Goal: Transaction & Acquisition: Book appointment/travel/reservation

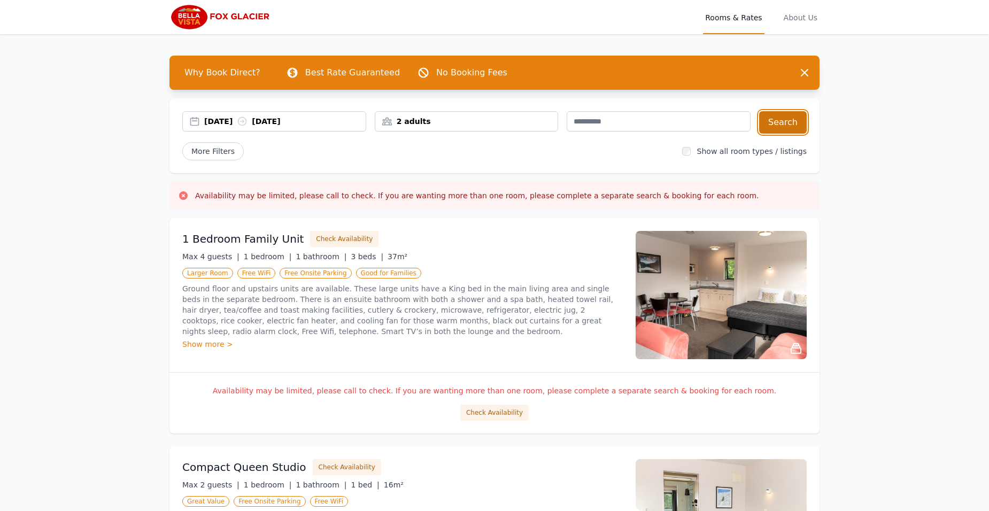
click at [790, 122] on button "Search" at bounding box center [783, 122] width 48 height 22
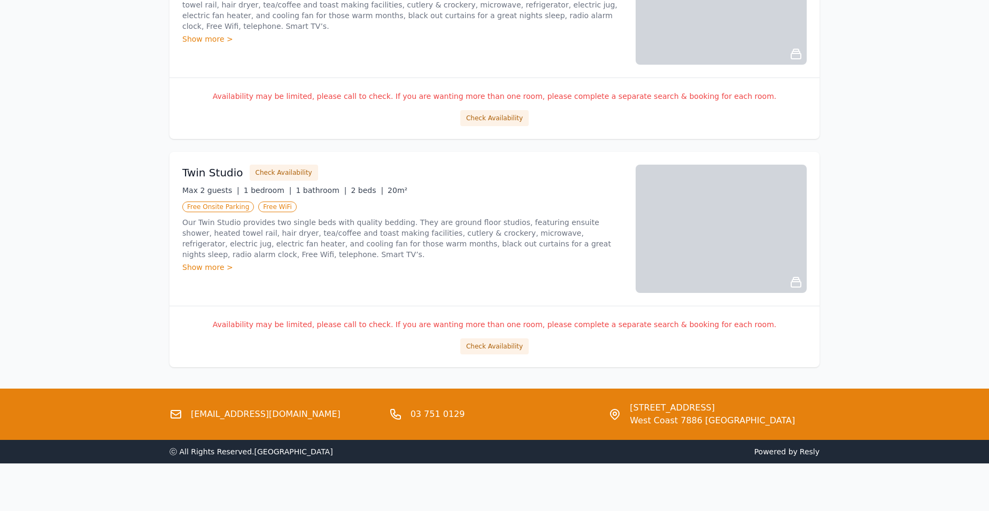
scroll to position [1211, 0]
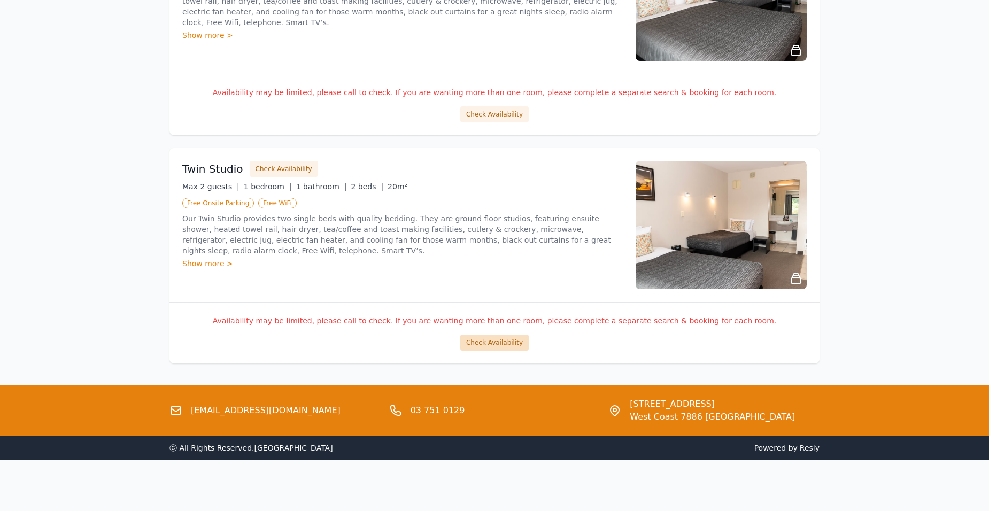
click at [495, 346] on button "Check Availability" at bounding box center [494, 343] width 68 height 16
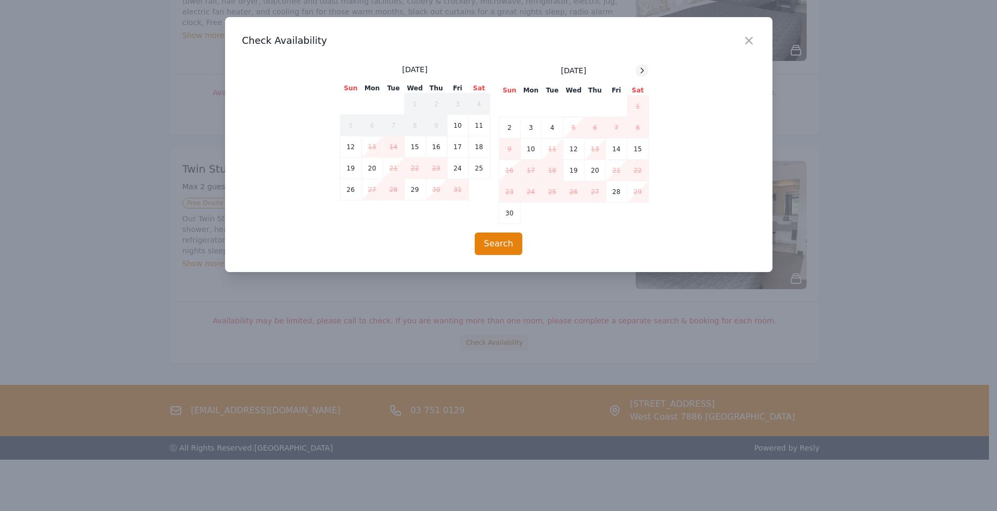
click at [642, 70] on icon at bounding box center [642, 70] width 3 height 5
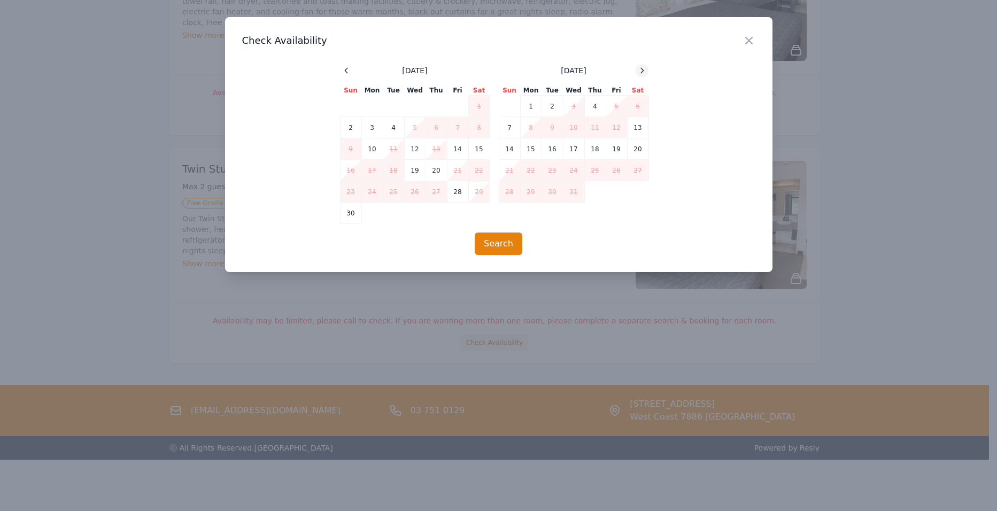
click at [642, 70] on icon at bounding box center [642, 70] width 3 height 5
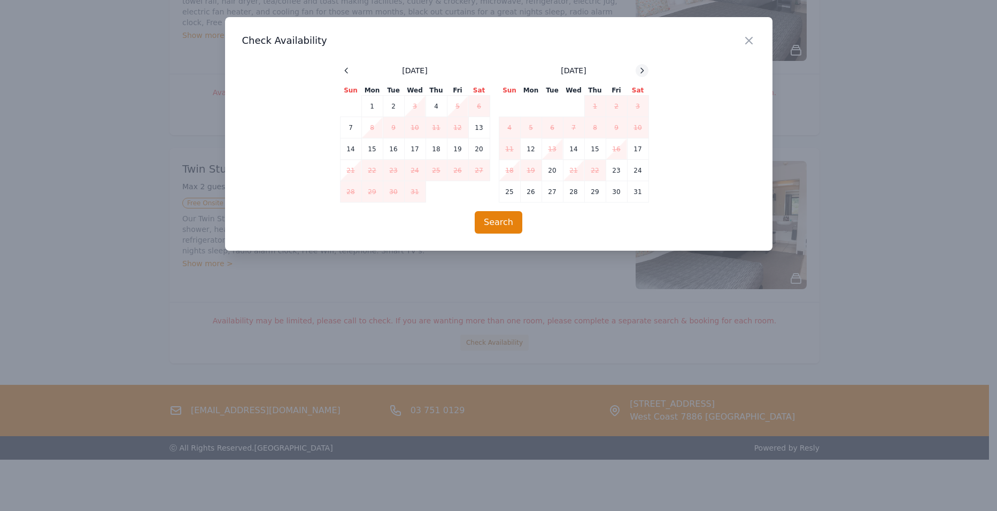
click at [642, 70] on icon at bounding box center [642, 70] width 3 height 5
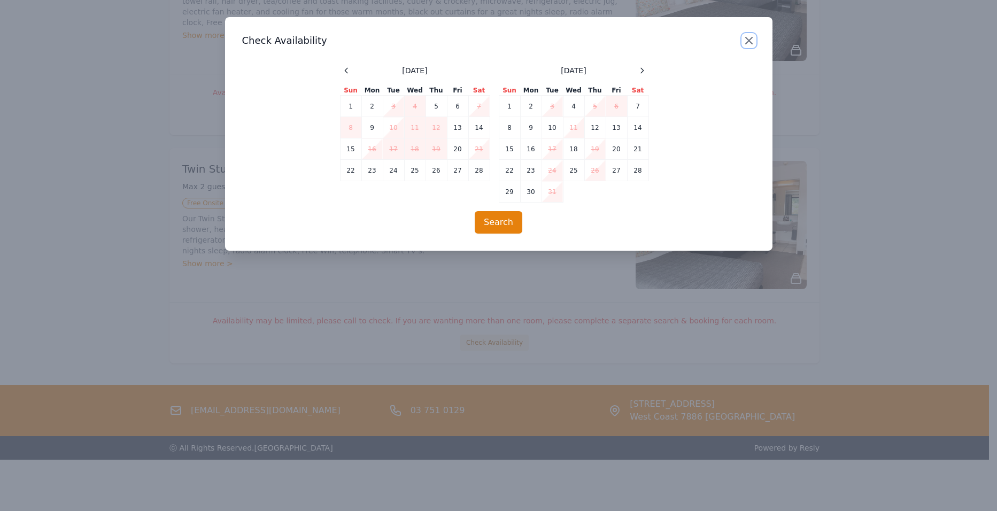
click at [750, 39] on icon "button" at bounding box center [749, 40] width 6 height 6
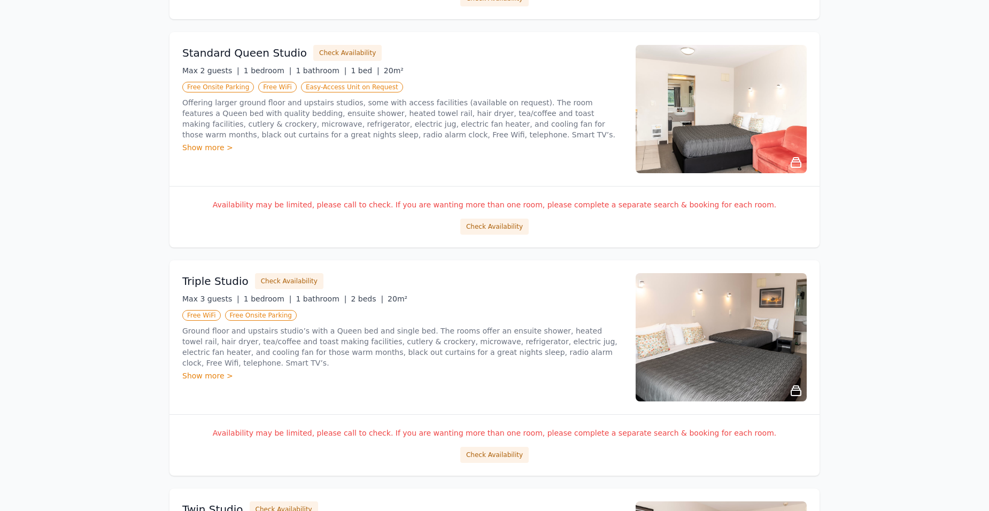
scroll to position [846, 0]
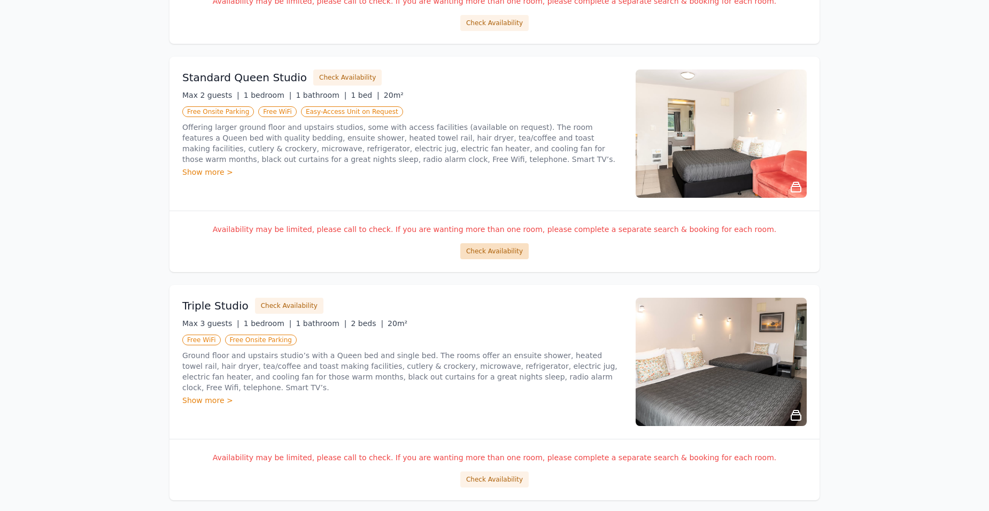
click at [499, 254] on button "Check Availability" at bounding box center [494, 251] width 68 height 16
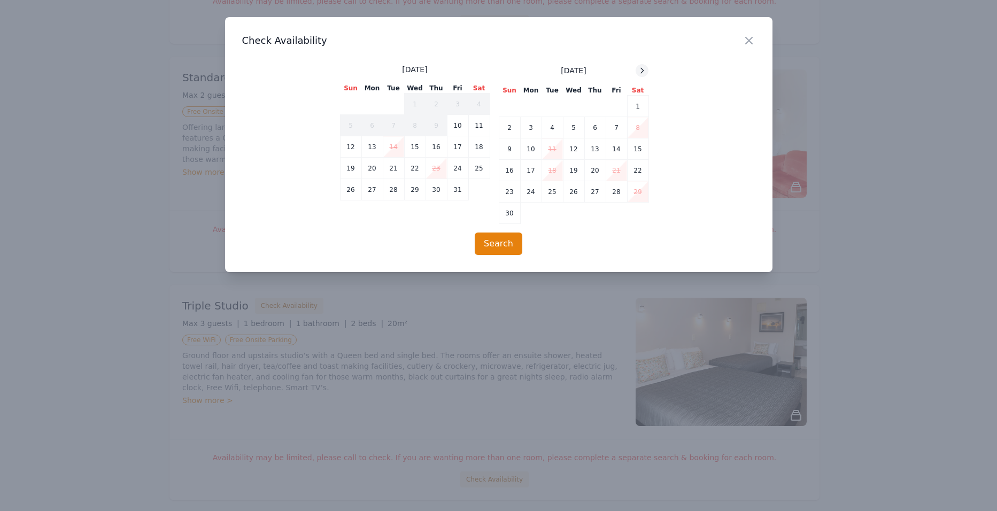
click at [643, 68] on icon at bounding box center [642, 70] width 9 height 9
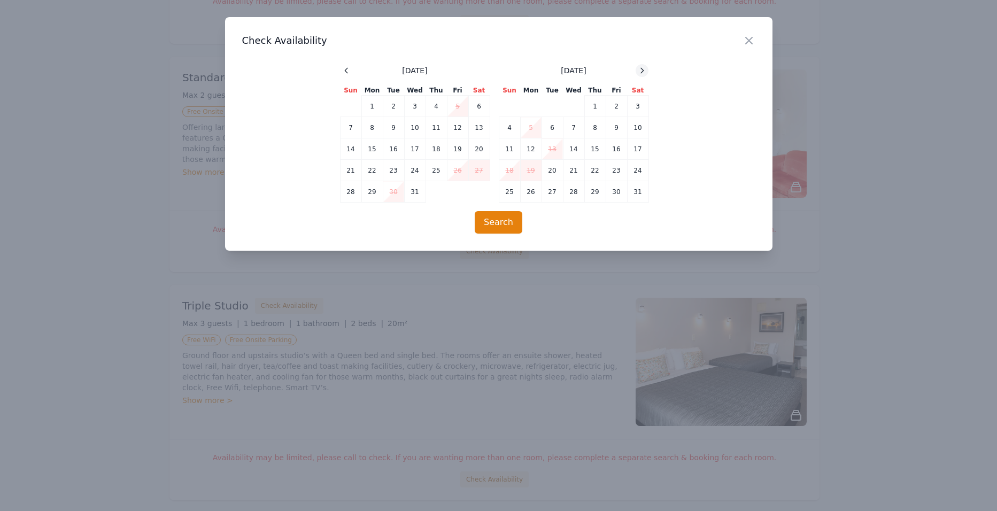
click at [643, 68] on icon at bounding box center [642, 70] width 9 height 9
click at [751, 40] on icon "button" at bounding box center [748, 40] width 13 height 13
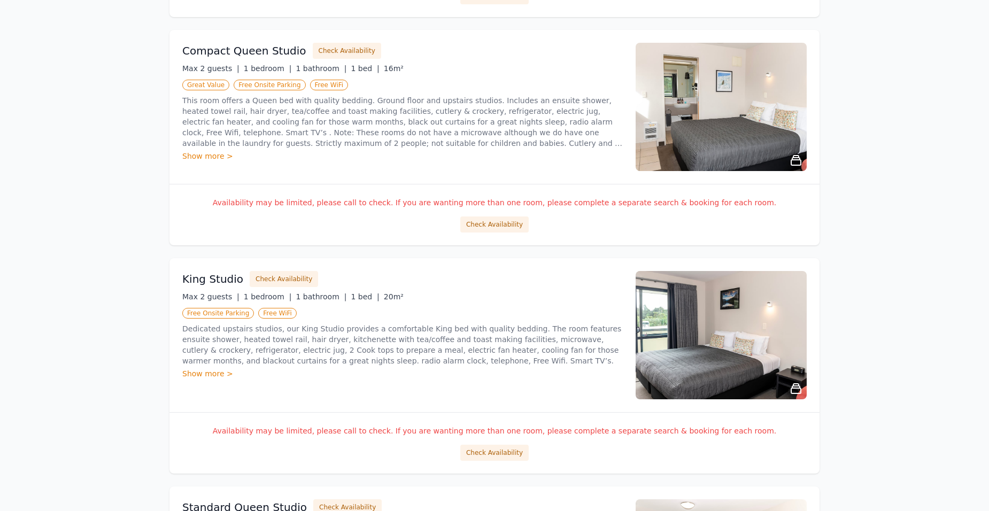
scroll to position [401, 0]
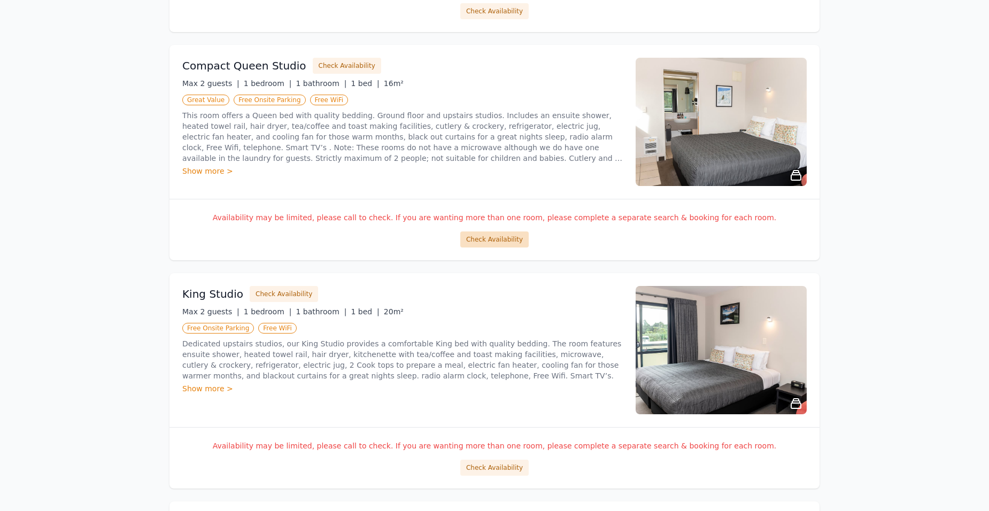
click at [502, 236] on button "Check Availability" at bounding box center [494, 239] width 68 height 16
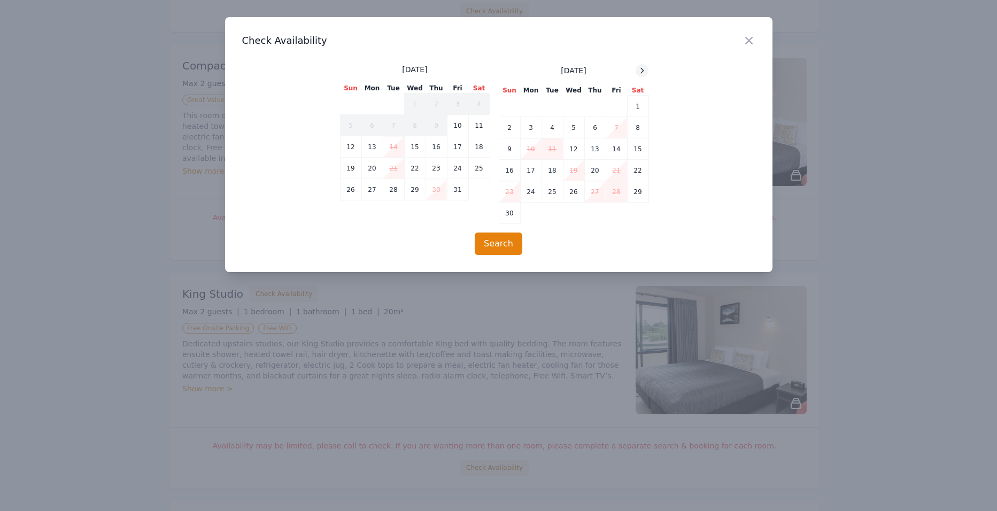
click at [645, 69] on icon at bounding box center [642, 70] width 9 height 9
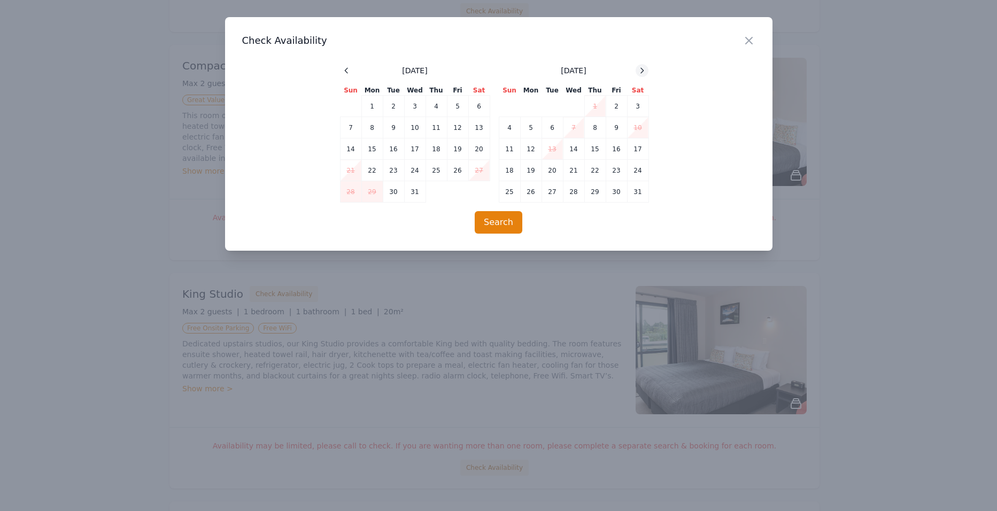
click at [645, 69] on icon at bounding box center [642, 70] width 9 height 9
click at [748, 41] on icon "button" at bounding box center [749, 40] width 6 height 6
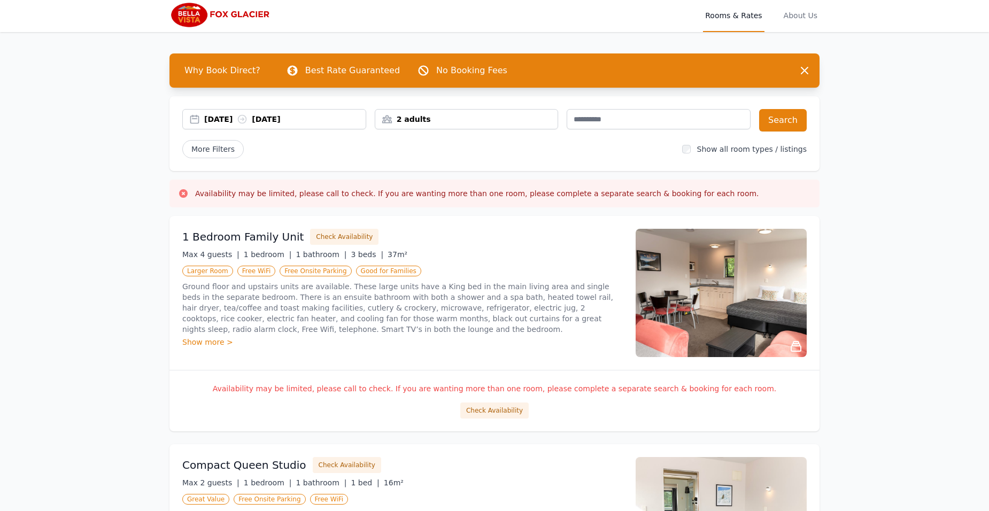
scroll to position [0, 0]
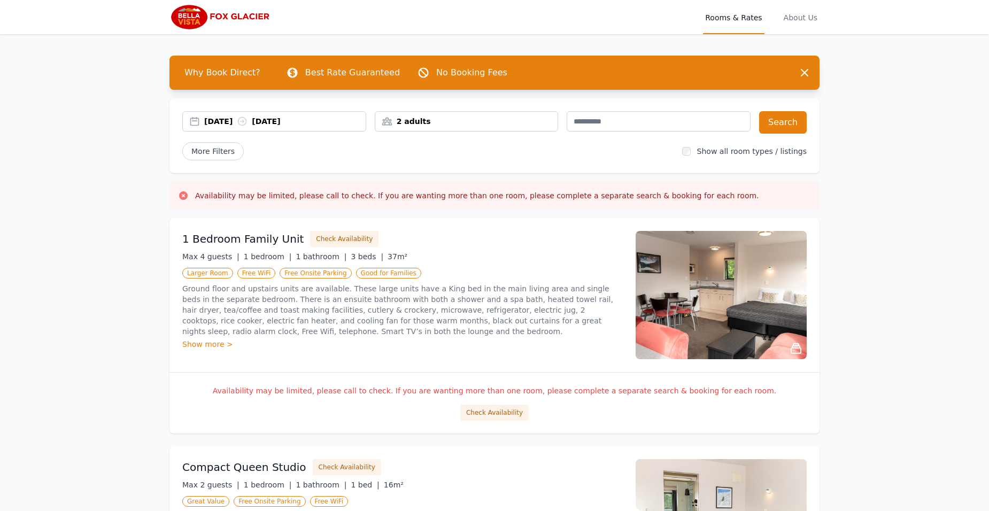
click at [218, 122] on div "[DATE] [DATE]" at bounding box center [284, 121] width 161 height 11
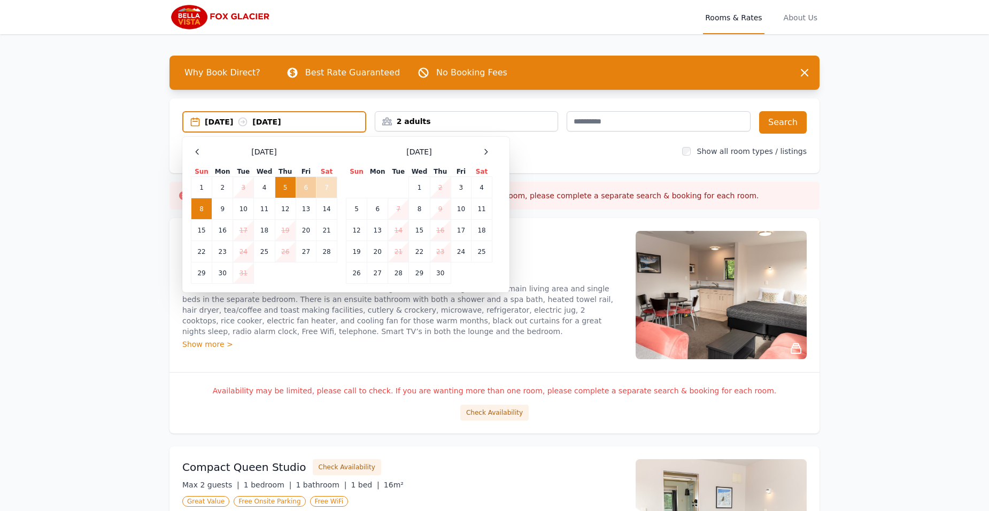
click at [309, 189] on td "6" at bounding box center [306, 187] width 20 height 21
click at [197, 209] on td "8" at bounding box center [201, 208] width 21 height 21
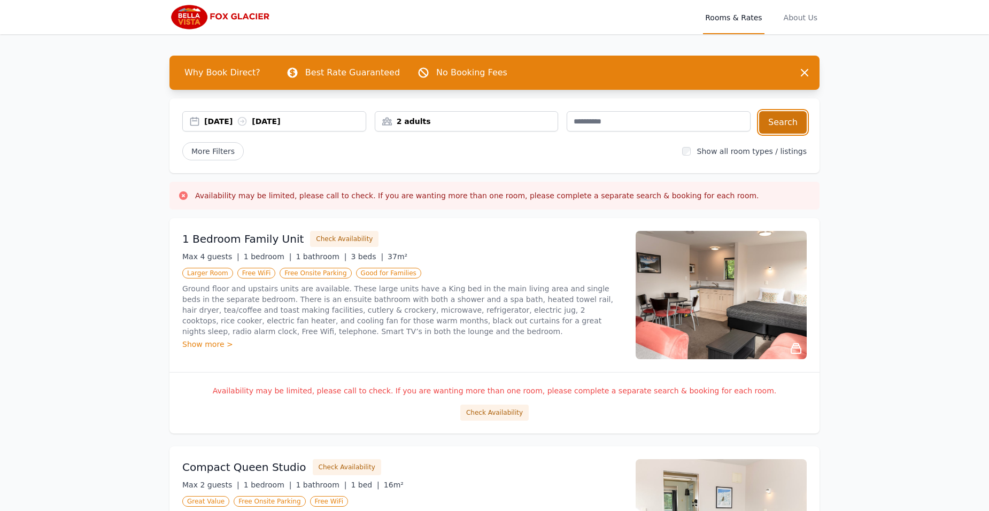
click at [790, 122] on button "Search" at bounding box center [783, 122] width 48 height 22
